Goal: Find specific page/section: Find specific page/section

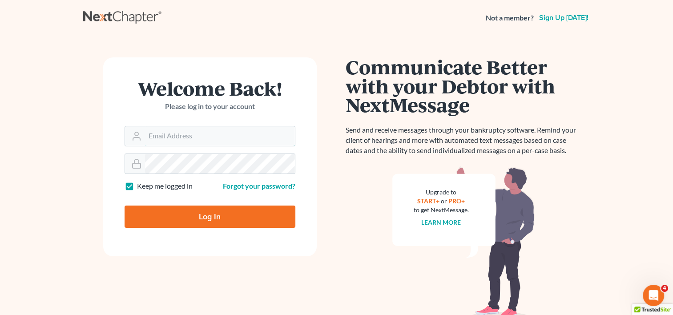
type input "[EMAIL_ADDRESS][DOMAIN_NAME]"
click at [225, 216] on input "Log In" at bounding box center [209, 216] width 171 height 22
type input "Thinking..."
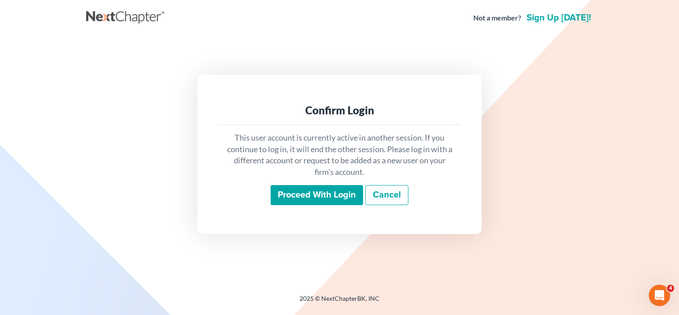
click at [307, 193] on input "Proceed with login" at bounding box center [317, 195] width 92 height 20
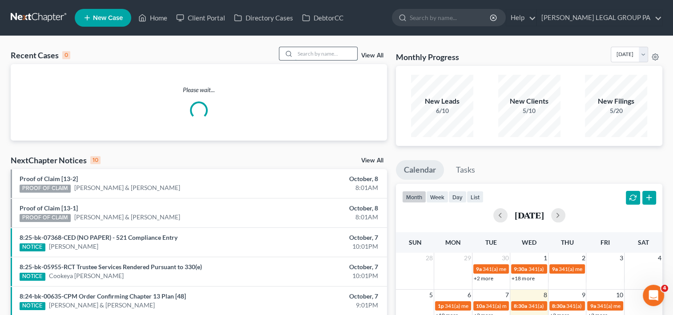
click at [314, 55] on input "search" at bounding box center [326, 53] width 62 height 13
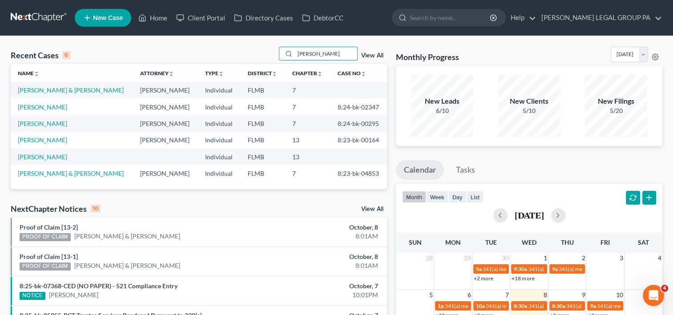
drag, startPoint x: 319, startPoint y: 52, endPoint x: 270, endPoint y: 52, distance: 48.9
click at [270, 52] on div "Recent Cases 6 walter View All" at bounding box center [199, 55] width 376 height 17
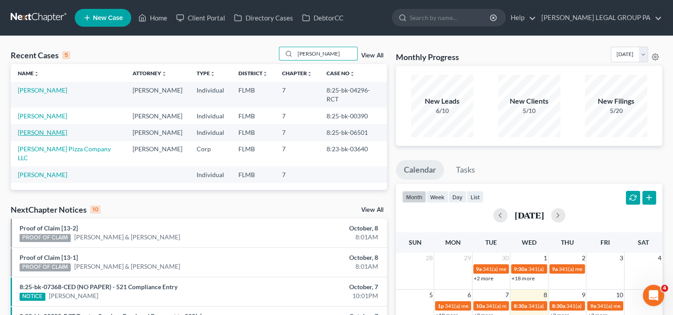
type input "walker"
click at [52, 128] on link "Winkel, Walker" at bounding box center [42, 132] width 49 height 8
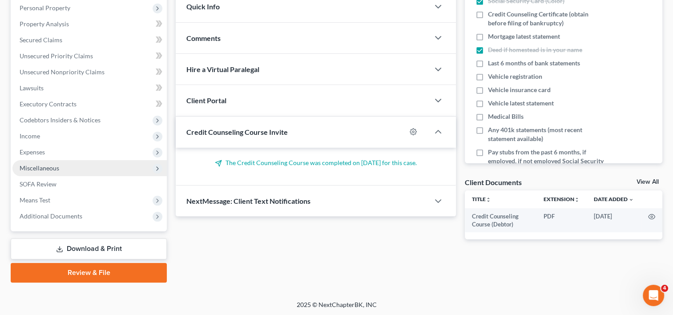
scroll to position [157, 0]
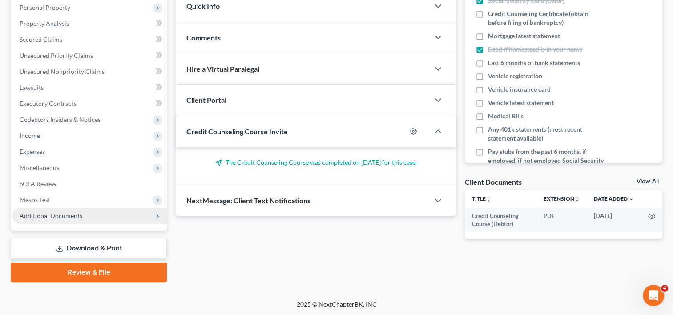
click at [75, 216] on span "Additional Documents" at bounding box center [51, 216] width 63 height 8
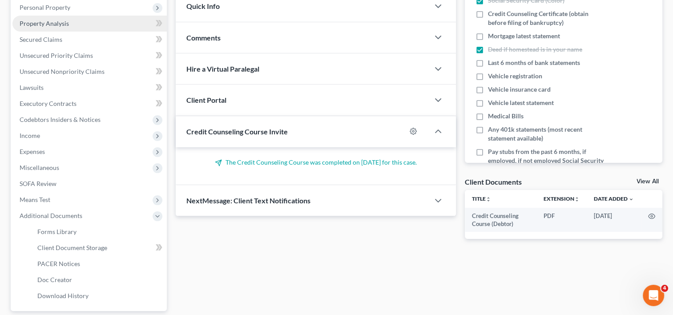
click at [47, 25] on span "Property Analysis" at bounding box center [44, 24] width 49 height 8
